Goal: Check status: Check status

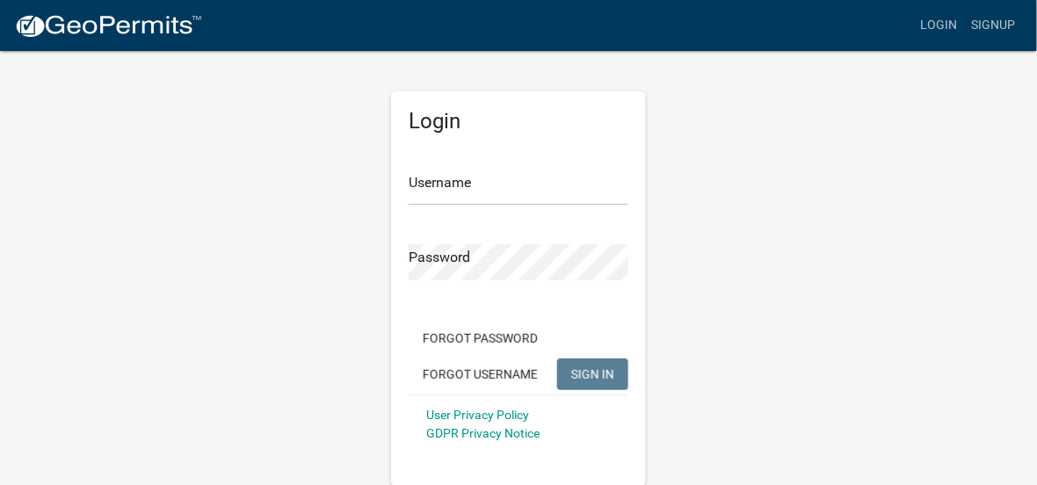
scroll to position [1, 0]
click at [435, 190] on input "Username" at bounding box center [519, 187] width 220 height 36
paste input "[EMAIL_ADDRESS][DOMAIN_NAME]"
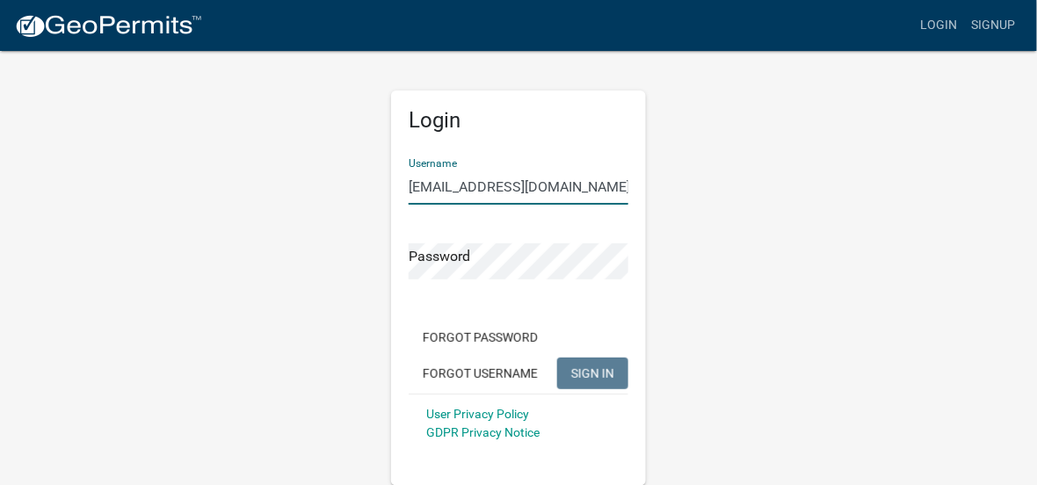
type input "[EMAIL_ADDRESS][DOMAIN_NAME]"
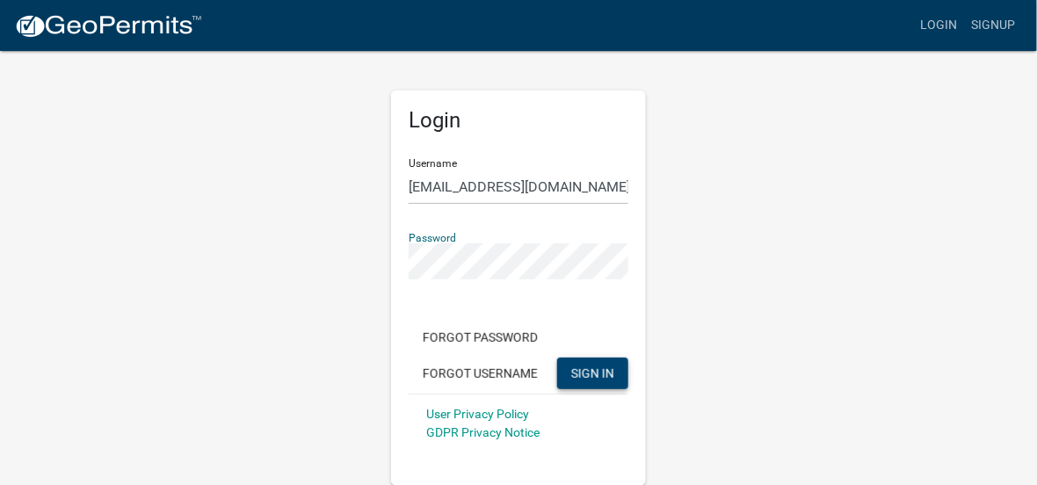
click at [584, 367] on span "SIGN IN" at bounding box center [592, 373] width 43 height 14
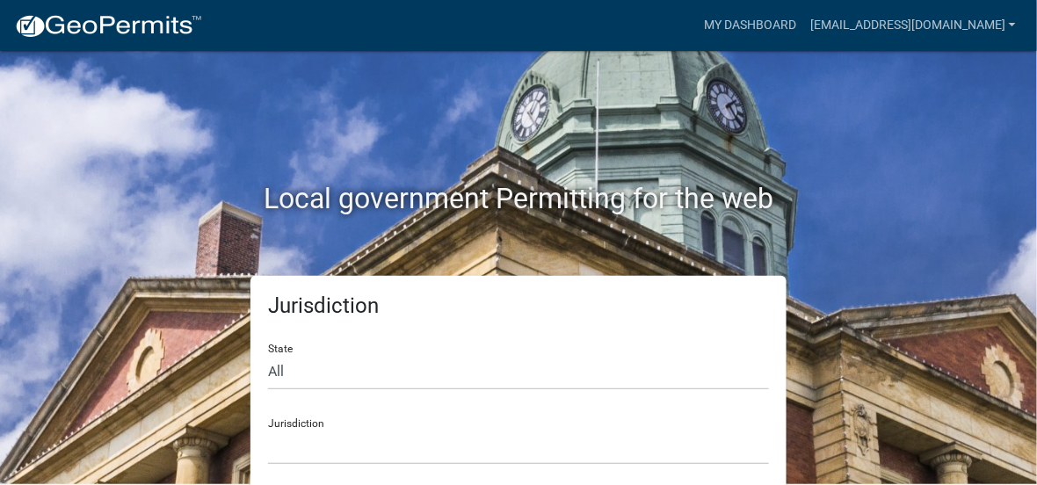
scroll to position [13, 0]
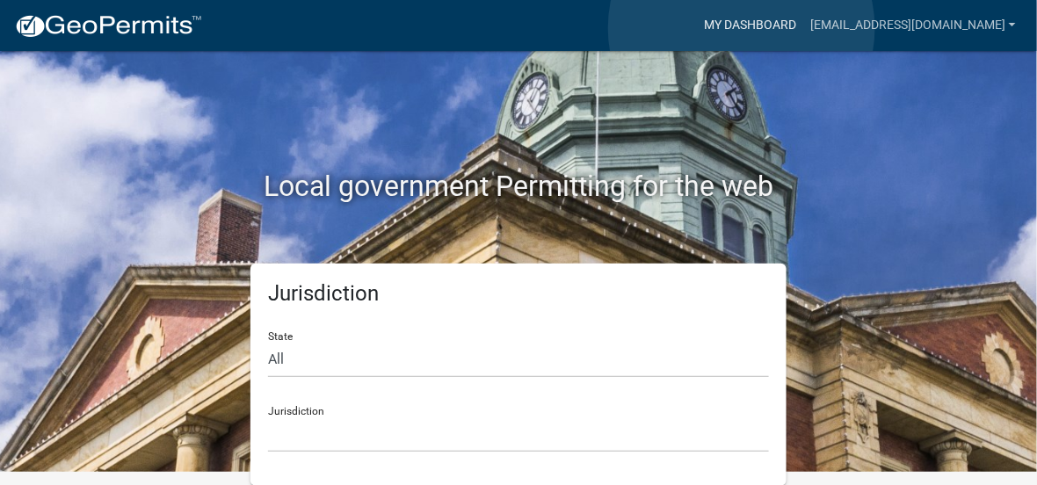
click at [742, 27] on link "My Dashboard" at bounding box center [750, 25] width 106 height 33
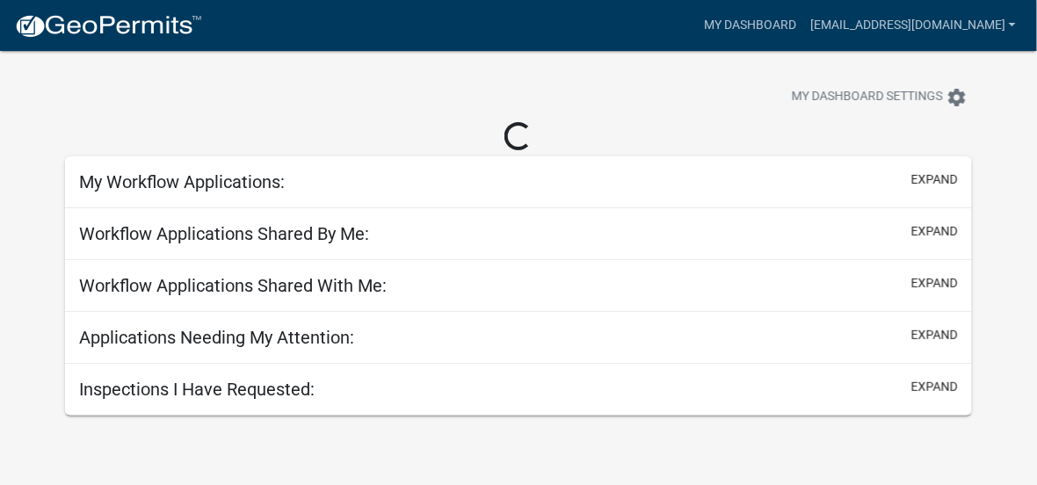
scroll to position [51, 0]
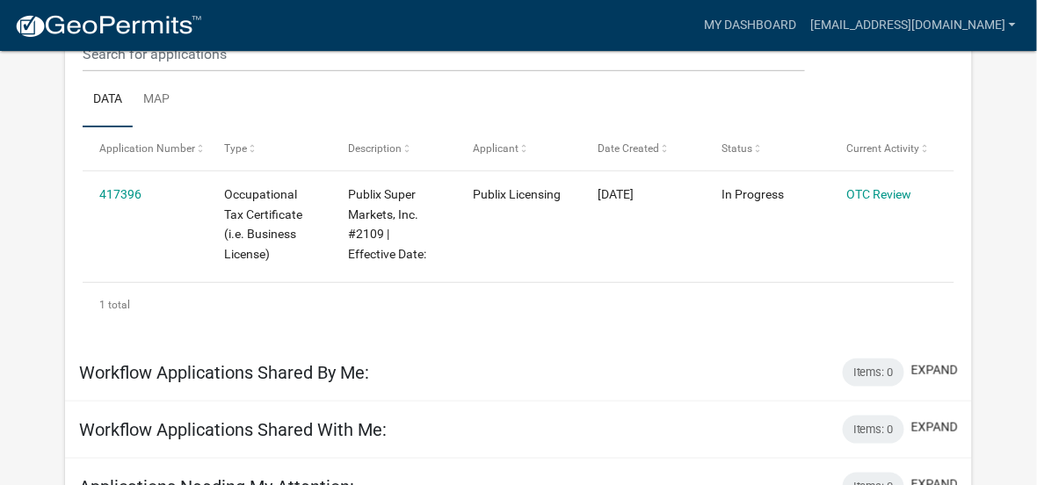
scroll to position [234, 0]
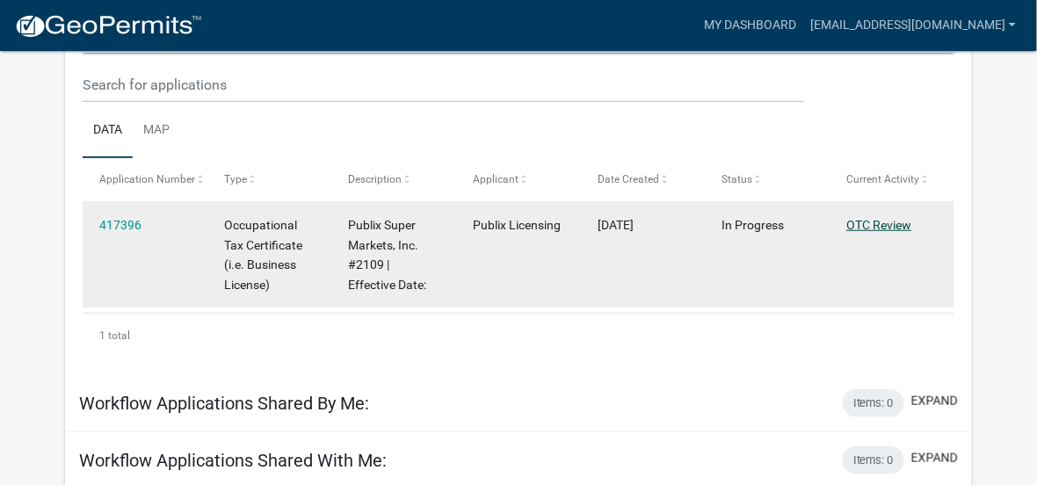
click at [881, 222] on link "OTC Review" at bounding box center [878, 225] width 65 height 14
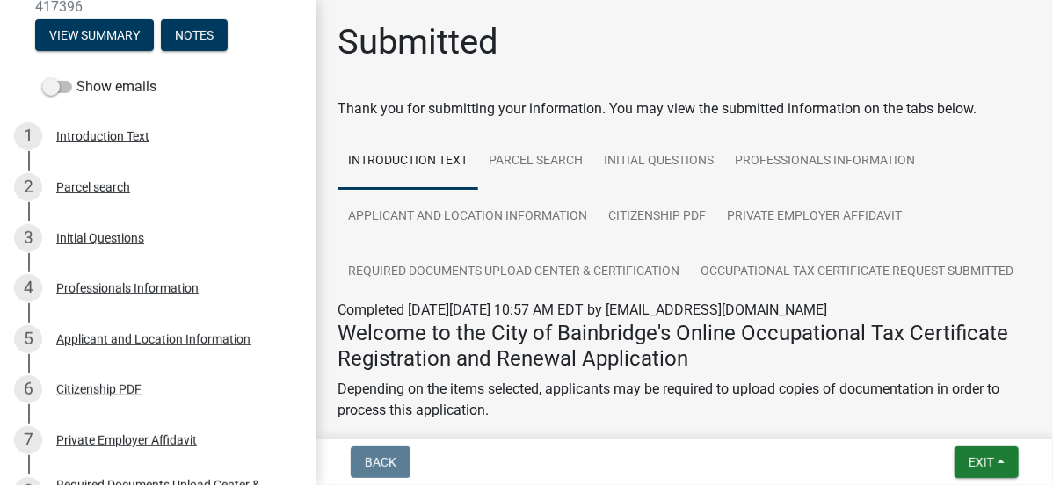
scroll to position [223, 0]
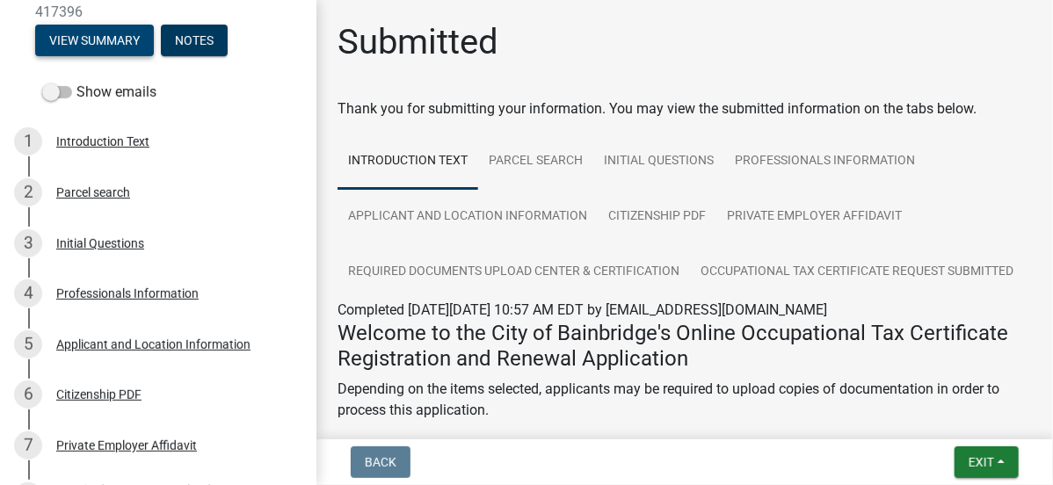
click at [101, 56] on button "View Summary" at bounding box center [94, 41] width 119 height 32
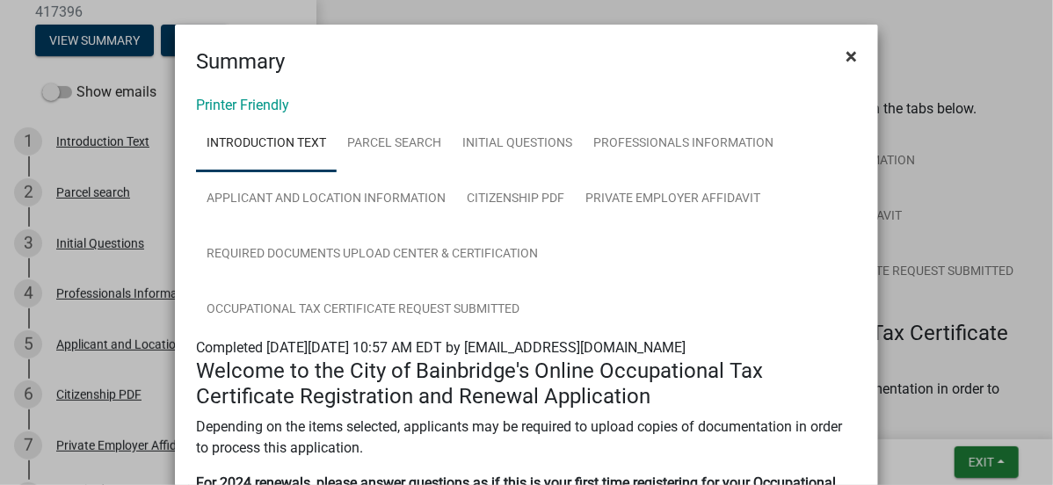
click at [846, 67] on span "×" at bounding box center [851, 56] width 11 height 25
